Goal: Entertainment & Leisure: Browse casually

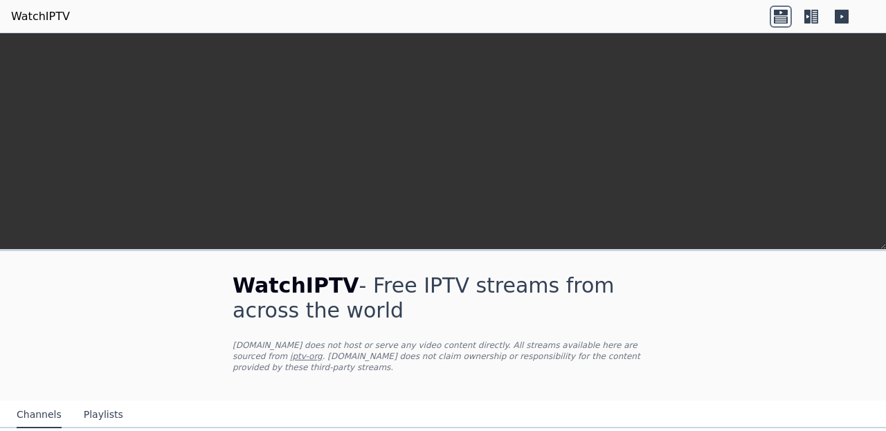
scroll to position [346, 0]
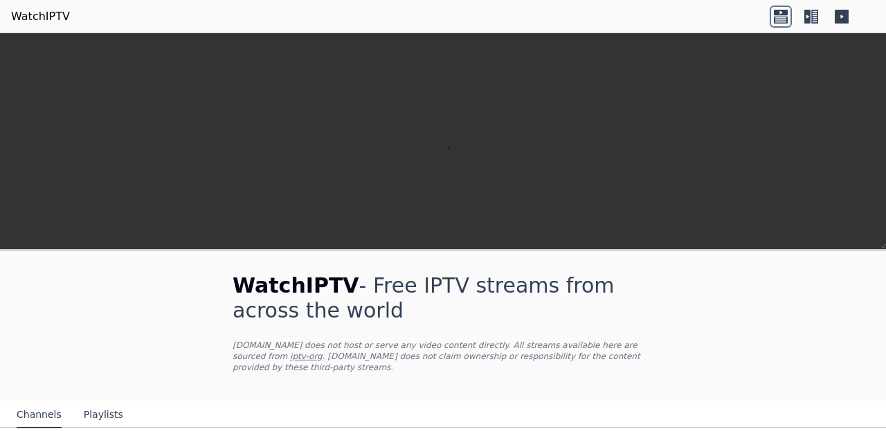
scroll to position [270, 0]
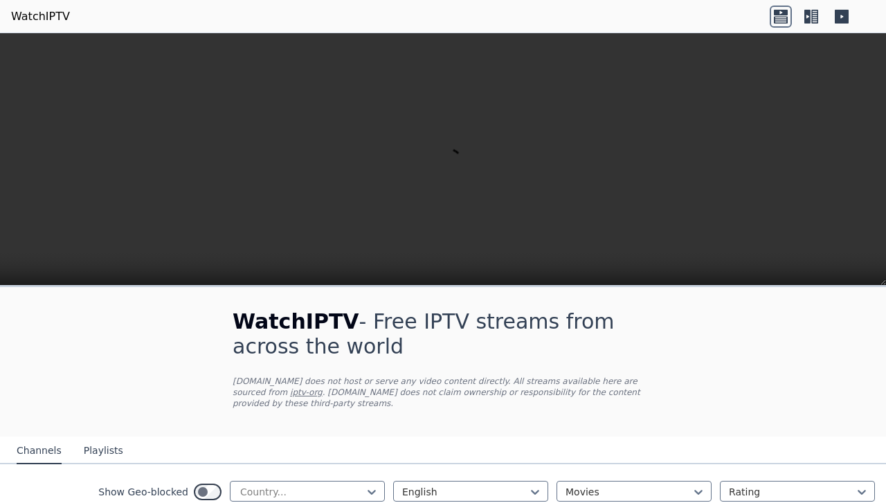
scroll to position [107, 0]
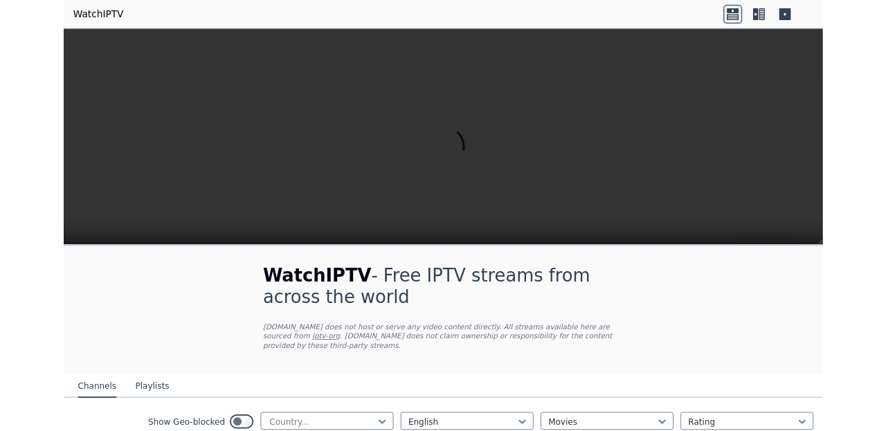
scroll to position [0, 0]
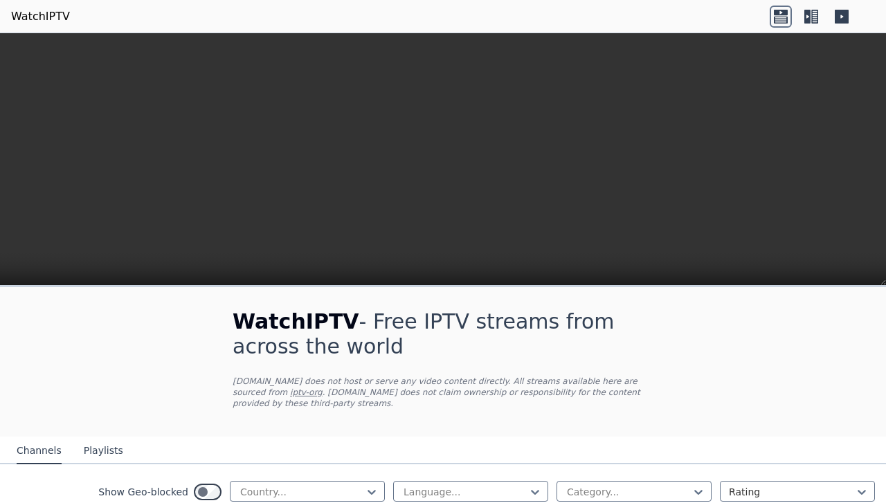
scroll to position [248, 0]
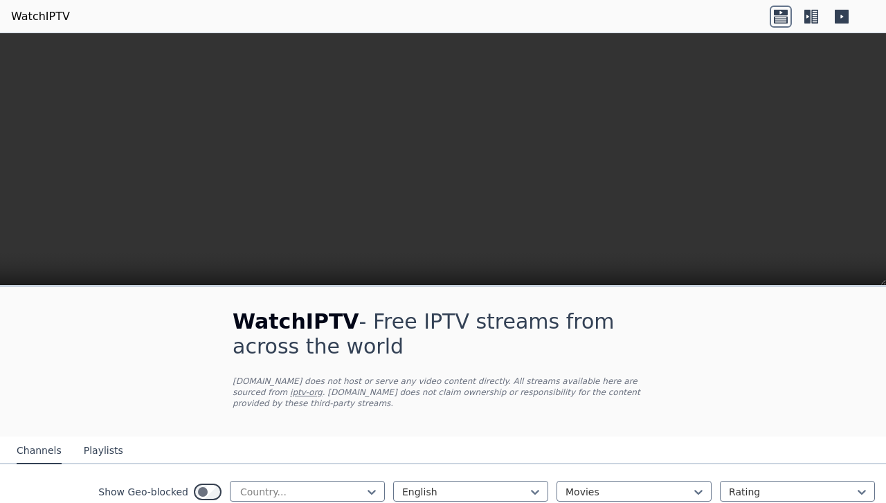
scroll to position [1740, 0]
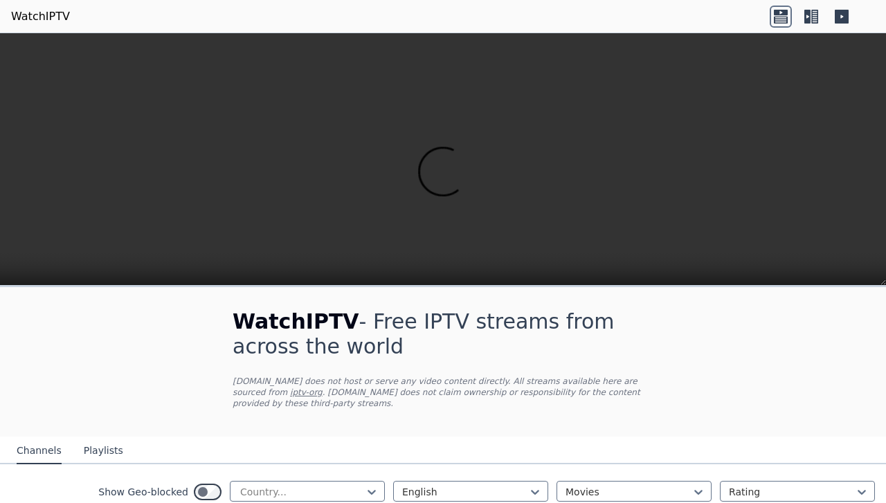
scroll to position [1700, 0]
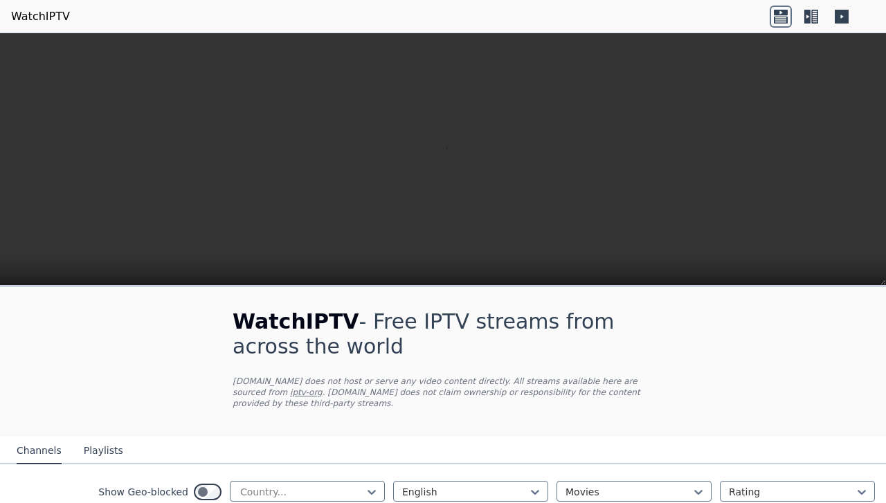
scroll to position [433, 0]
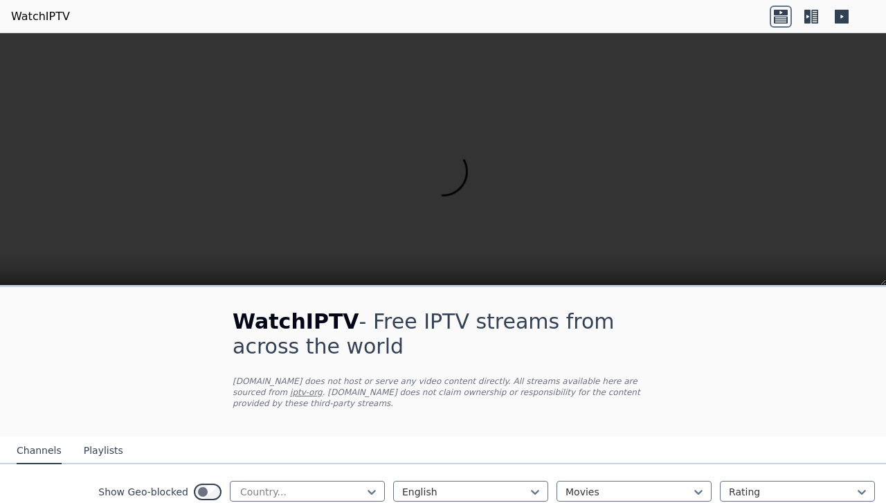
scroll to position [435, 0]
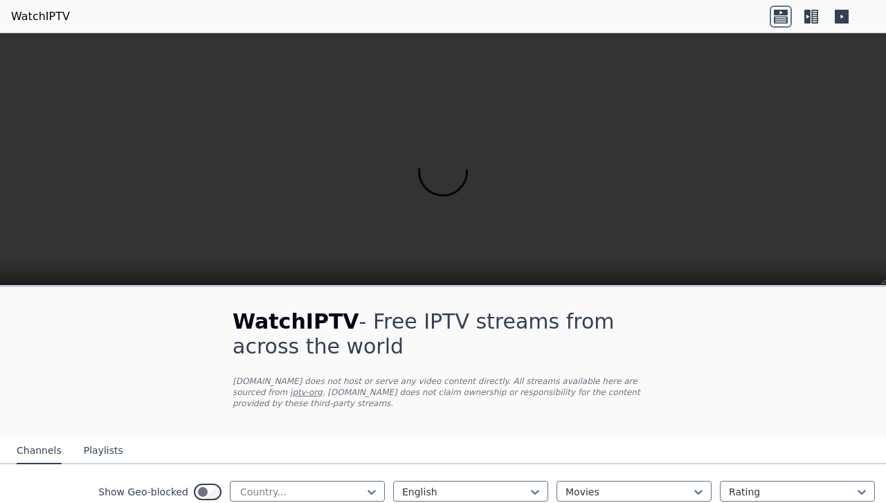
scroll to position [500, 0]
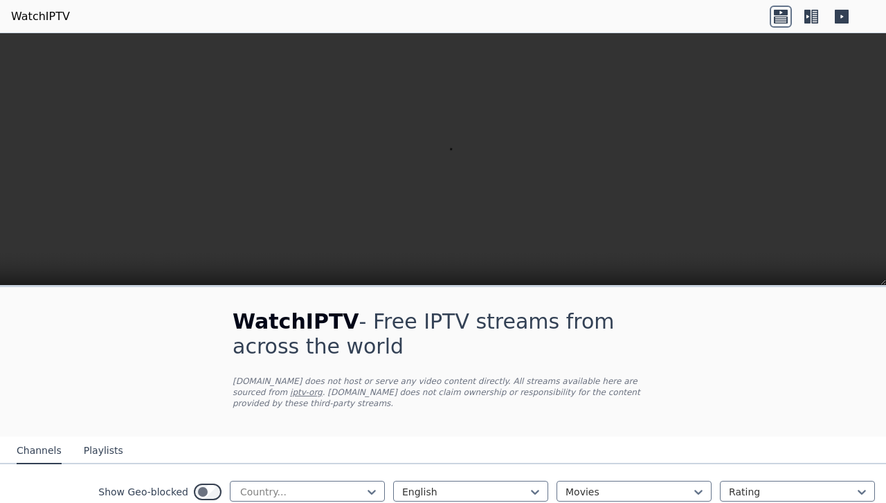
scroll to position [341, 0]
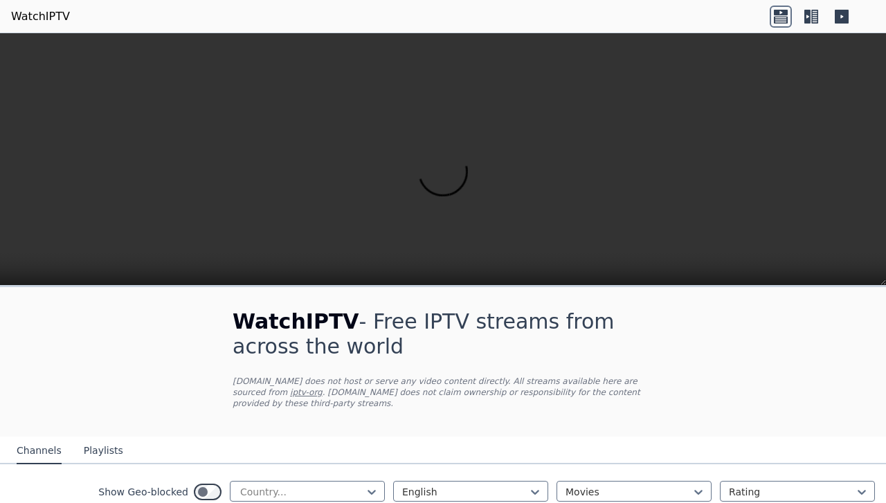
scroll to position [659, 0]
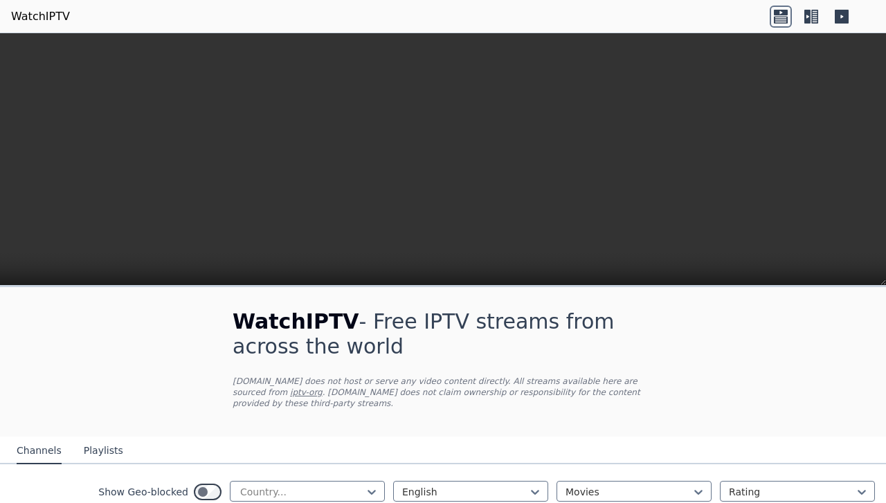
scroll to position [575, 0]
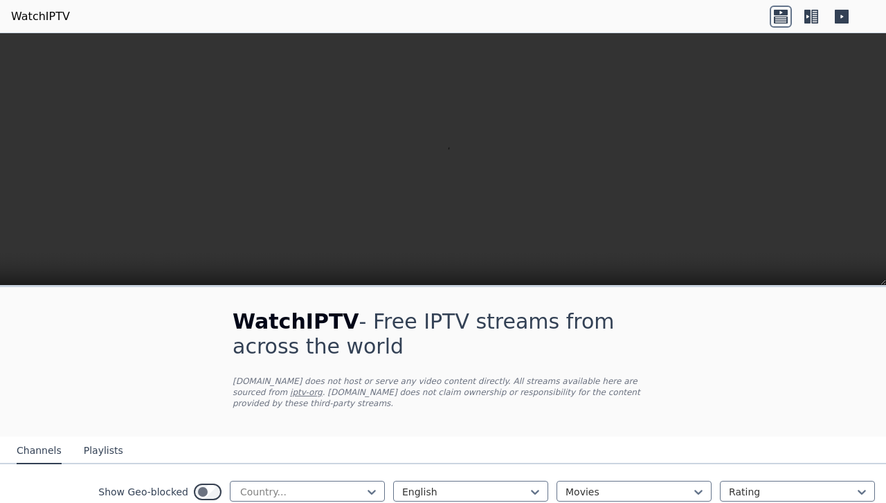
scroll to position [1004, 0]
